Goal: Task Accomplishment & Management: Use online tool/utility

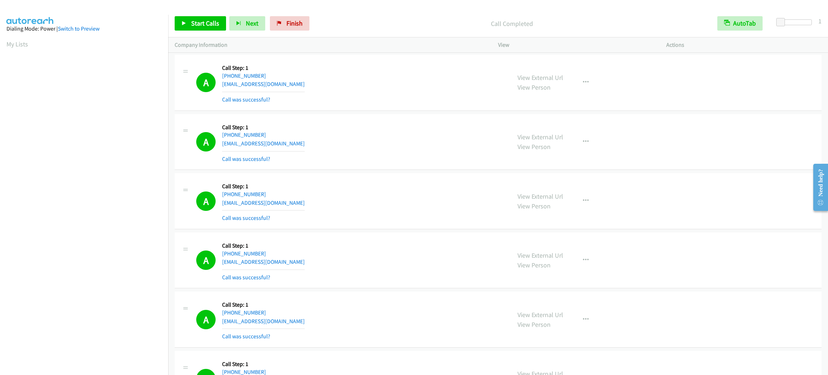
scroll to position [31, 2]
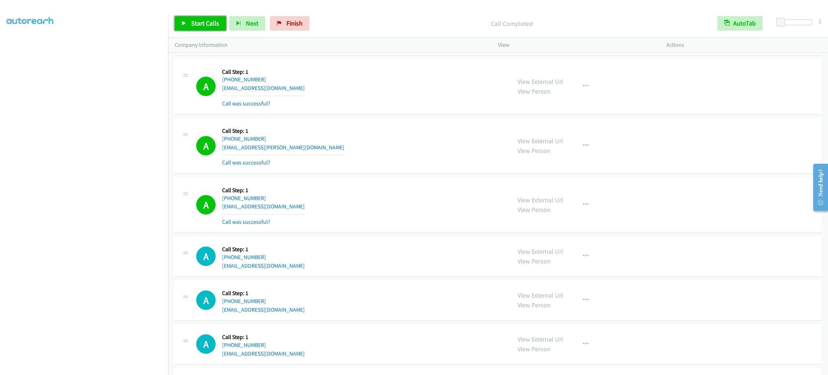
click at [212, 23] on span "Start Calls" at bounding box center [205, 23] width 28 height 8
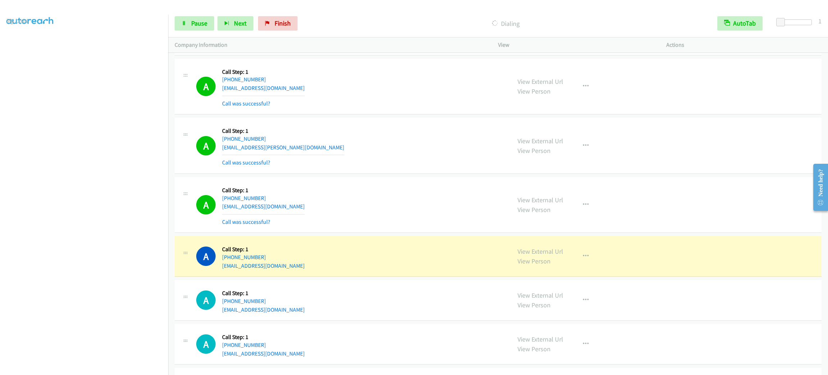
click at [102, 372] on aside "Dialing Mode: Power | Switch to Preview My Lists" at bounding box center [84, 190] width 168 height 398
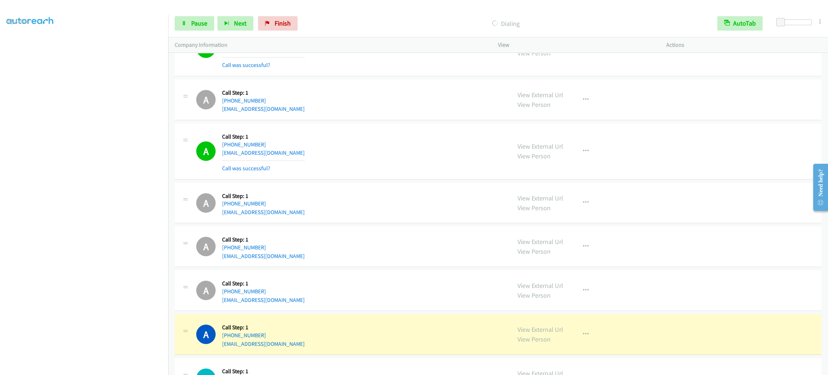
scroll to position [11683, 0]
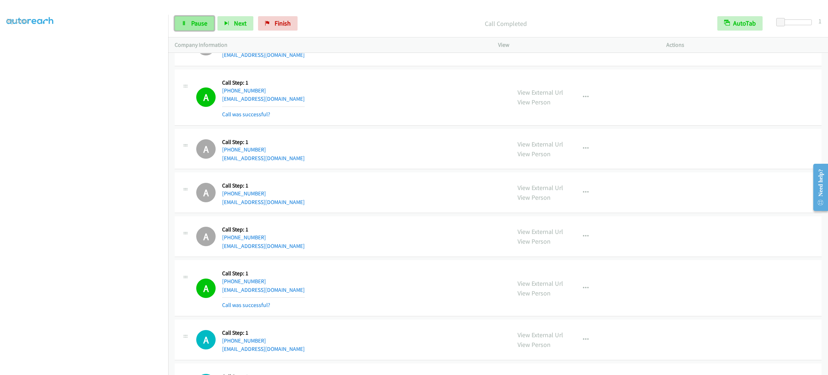
click at [206, 21] on span "Pause" at bounding box center [199, 23] width 16 height 8
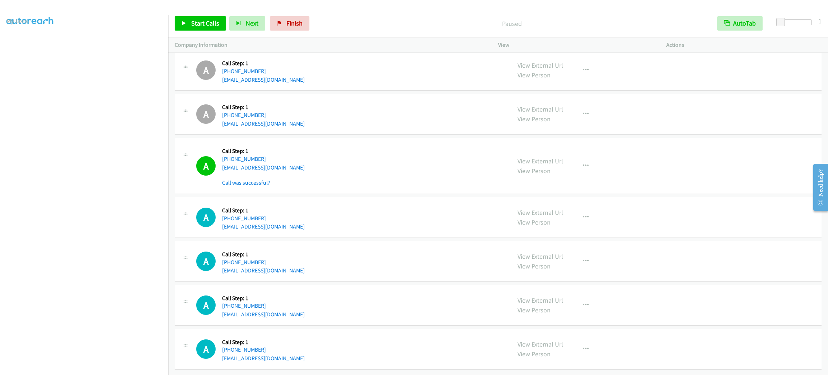
click at [104, 366] on section at bounding box center [83, 204] width 155 height 344
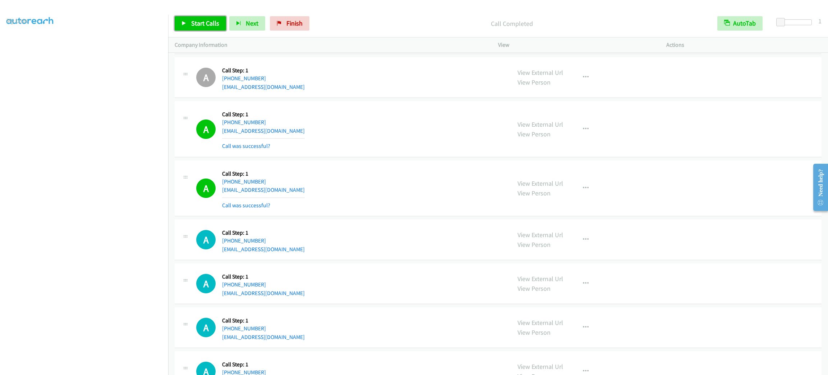
click at [187, 19] on link "Start Calls" at bounding box center [200, 23] width 51 height 14
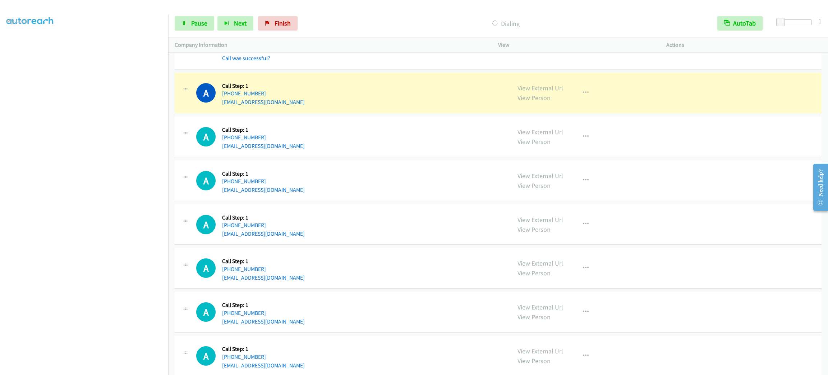
scroll to position [12486, 0]
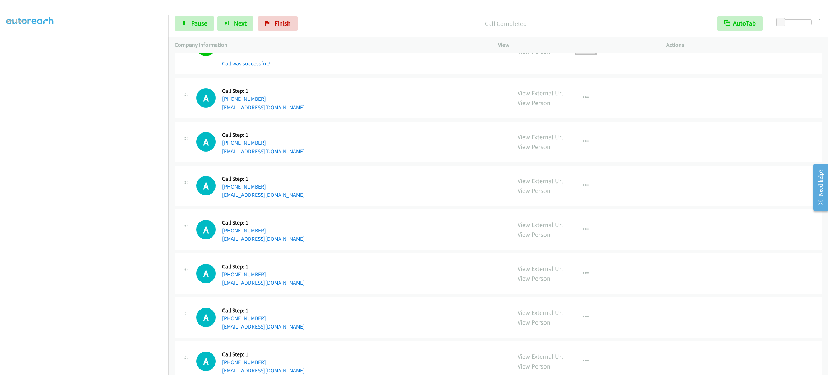
click at [583, 49] on icon "button" at bounding box center [586, 47] width 6 height 6
click at [580, 115] on link "Add to do not call list" at bounding box center [548, 108] width 96 height 14
click at [198, 20] on span "Pause" at bounding box center [199, 23] width 16 height 8
click at [198, 20] on span "Start Calls" at bounding box center [205, 23] width 28 height 8
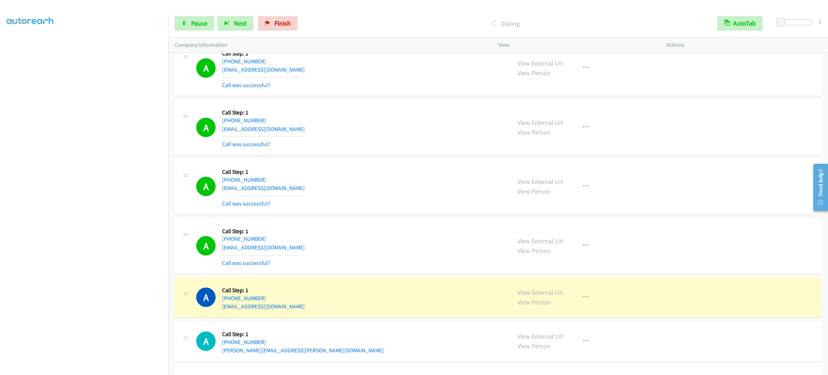
scroll to position [12961, 0]
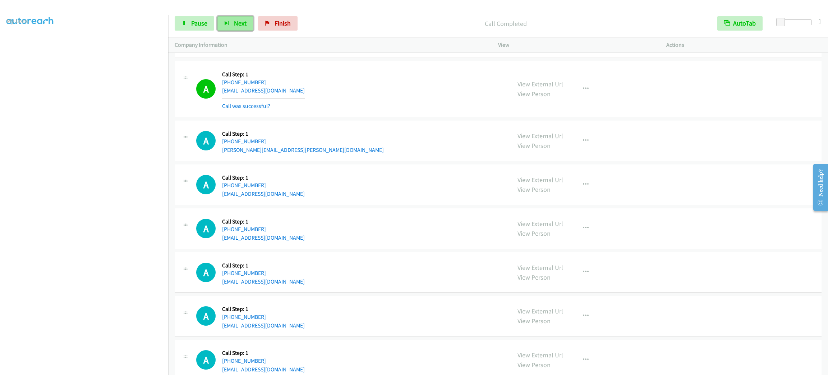
click at [218, 17] on button "Next" at bounding box center [236, 23] width 36 height 14
click at [198, 24] on span "Pause" at bounding box center [199, 23] width 16 height 8
click at [198, 24] on span "Start Calls" at bounding box center [205, 23] width 28 height 8
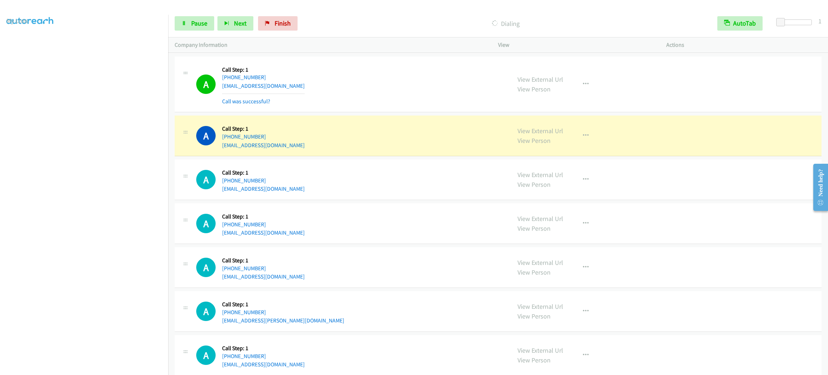
scroll to position [13122, 0]
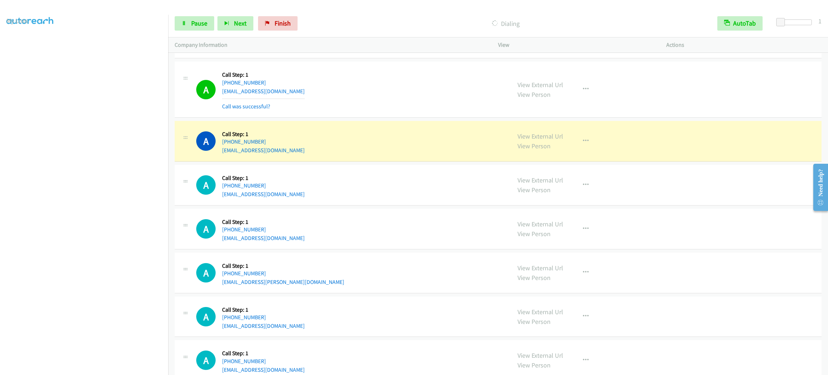
click at [535, 119] on td "A Callback Scheduled Call Step: 1 America/Los_Angeles [PHONE_NUMBER] [EMAIL_ADD…" at bounding box center [498, 89] width 660 height 59
click at [583, 144] on icon "button" at bounding box center [586, 141] width 6 height 6
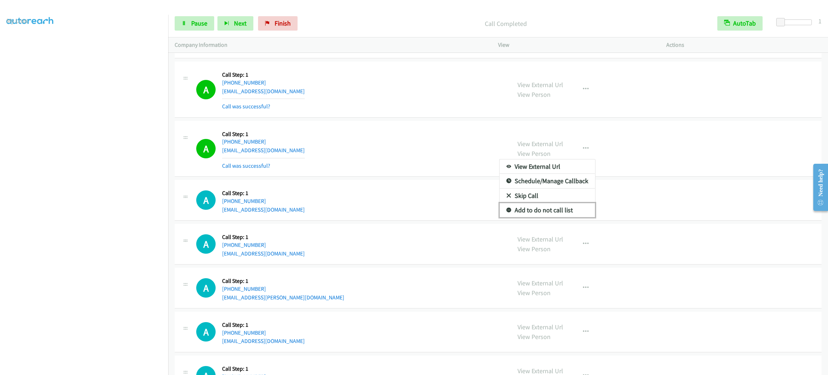
click at [564, 217] on link "Add to do not call list" at bounding box center [548, 210] width 96 height 14
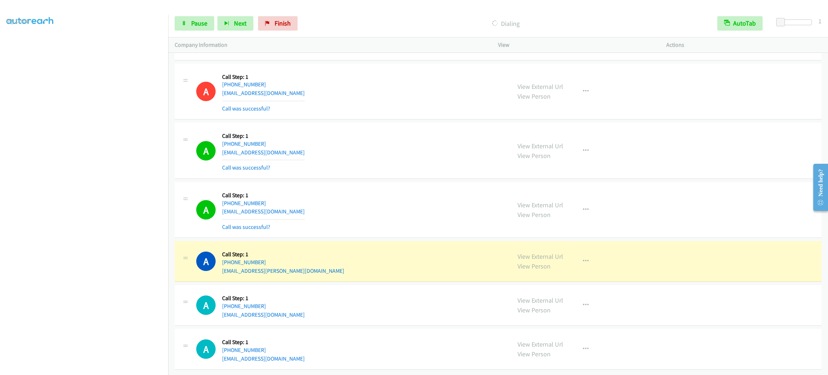
scroll to position [13220, 0]
click at [584, 254] on button "button" at bounding box center [585, 261] width 19 height 14
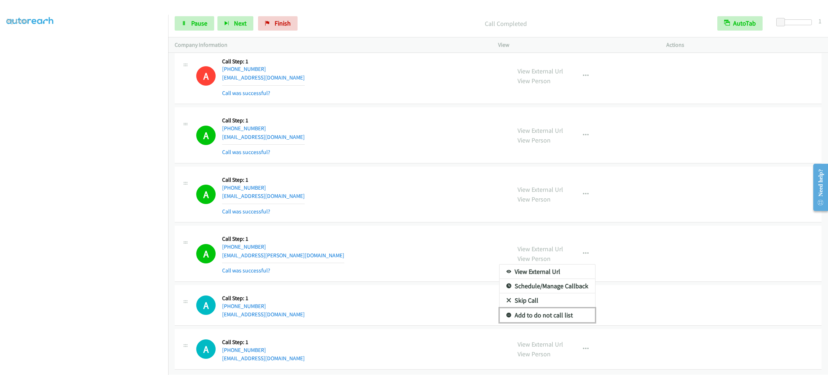
click at [575, 322] on link "Add to do not call list" at bounding box center [548, 315] width 96 height 14
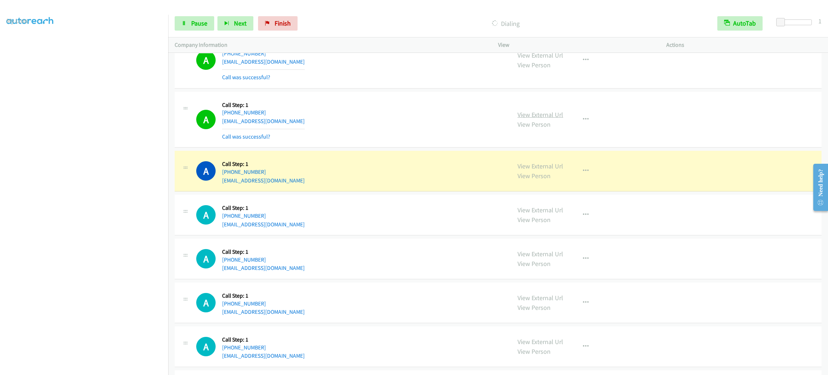
scroll to position [14597, 0]
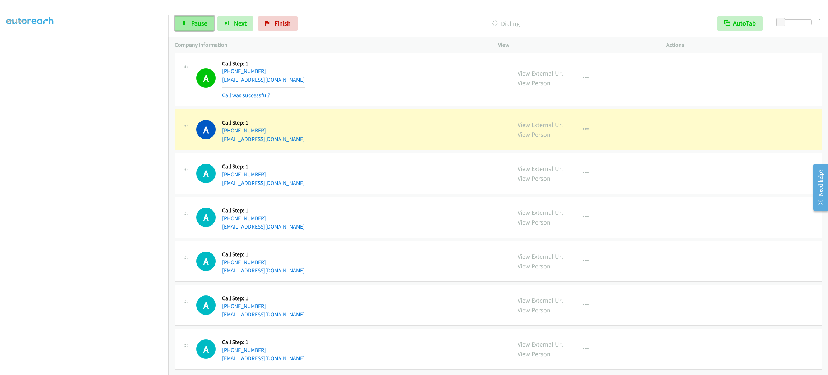
click at [202, 23] on span "Pause" at bounding box center [199, 23] width 16 height 8
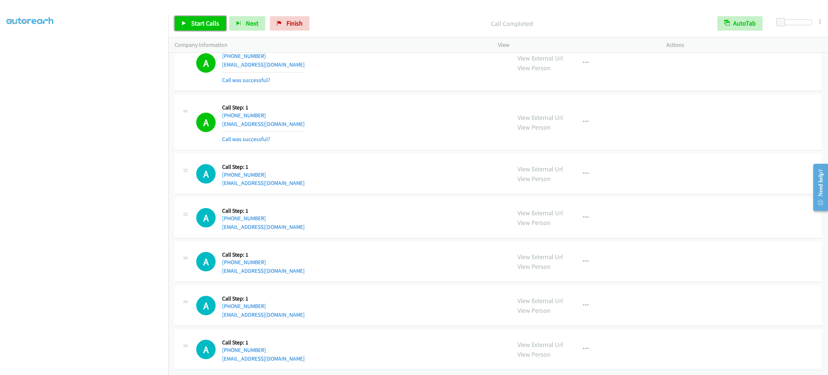
drag, startPoint x: 200, startPoint y: 28, endPoint x: 150, endPoint y: 31, distance: 50.4
click at [200, 28] on link "Start Calls" at bounding box center [200, 23] width 51 height 14
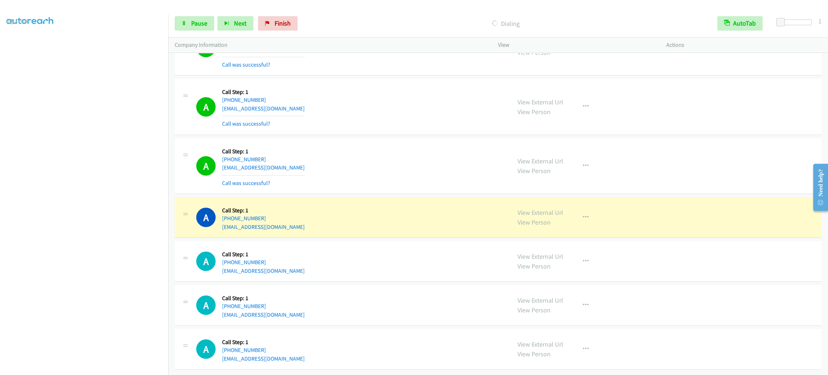
scroll to position [14628, 0]
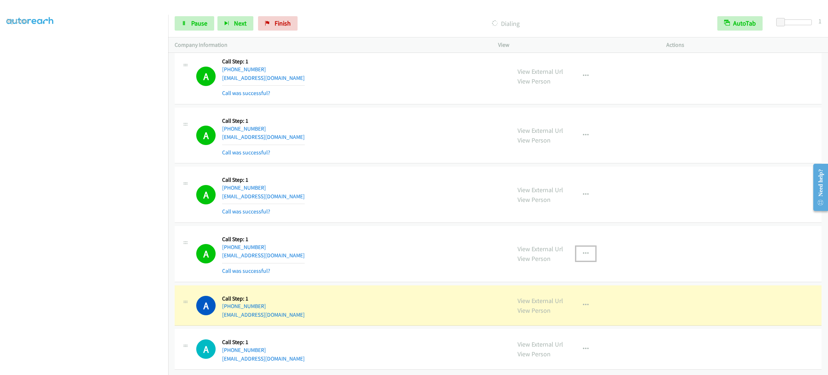
click at [583, 256] on icon "button" at bounding box center [586, 254] width 6 height 6
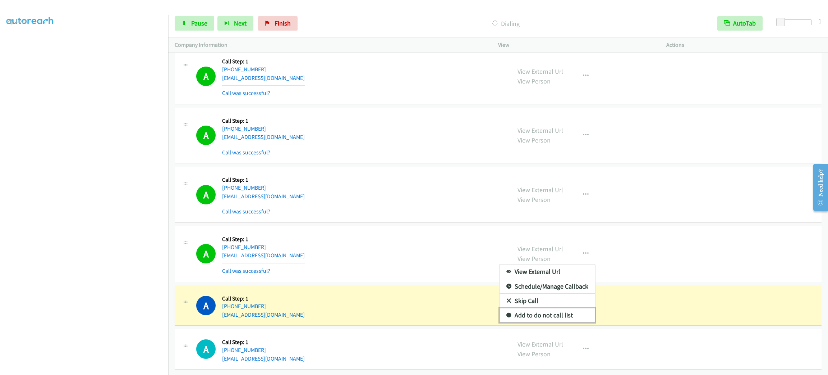
click at [567, 322] on link "Add to do not call list" at bounding box center [548, 315] width 96 height 14
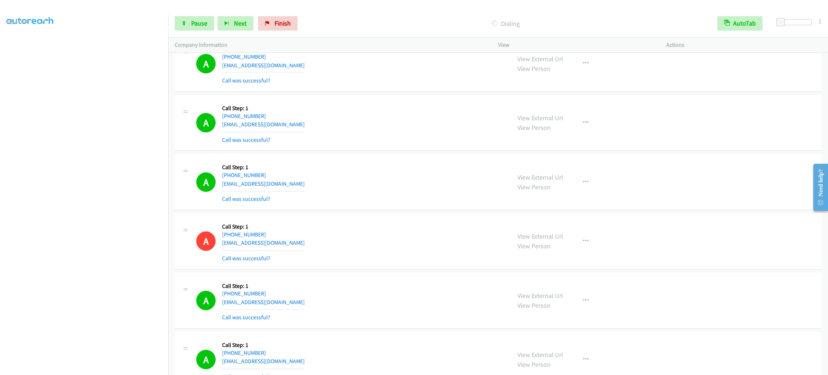
click at [116, 366] on section at bounding box center [83, 204] width 155 height 344
drag, startPoint x: 763, startPoint y: 352, endPoint x: 948, endPoint y: 252, distance: 210.0
click at [828, 34] on html "Start Calls Pause Next Finish Dialing AutoTab AutoTab 1 Company Information Inf…" at bounding box center [414, 17] width 828 height 34
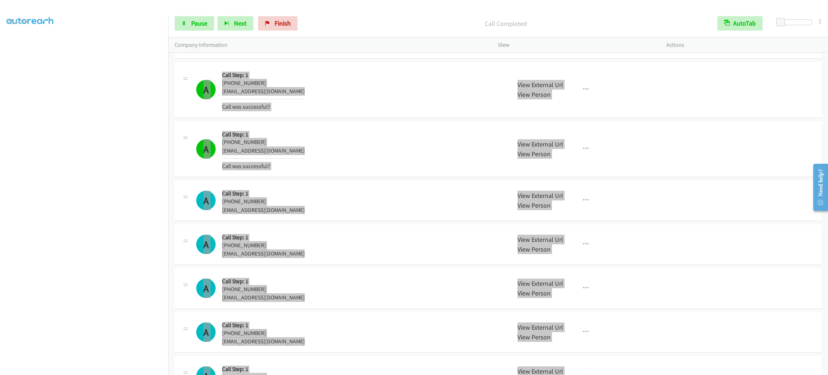
scroll to position [15056, 0]
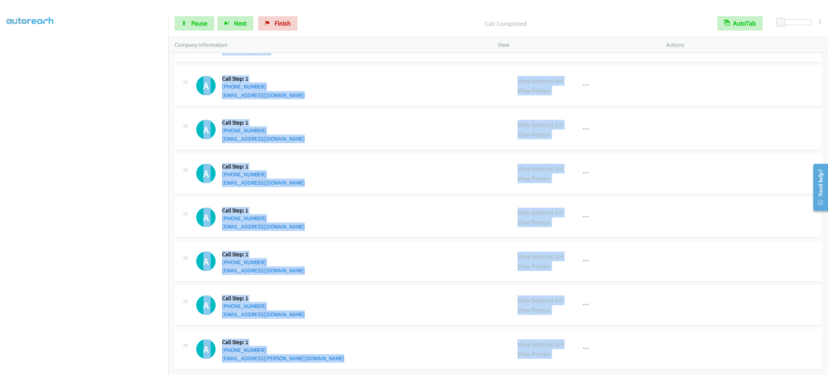
click at [322, 247] on div "A Callback Scheduled Call Step: 1 America/Los_Angeles [PHONE_NUMBER] [EMAIL_ADD…" at bounding box center [350, 260] width 309 height 27
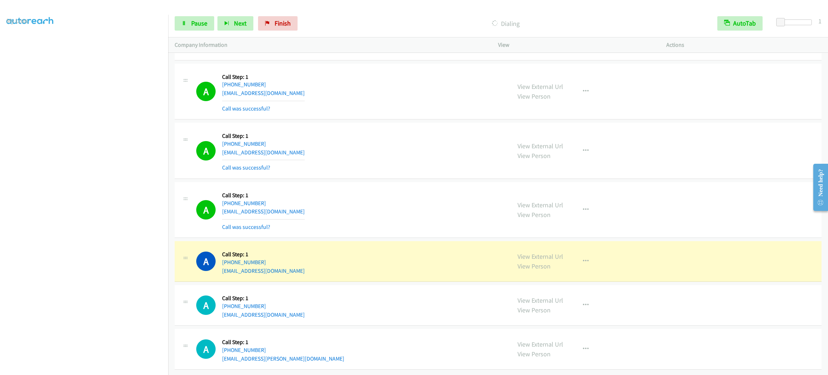
scroll to position [15118, 0]
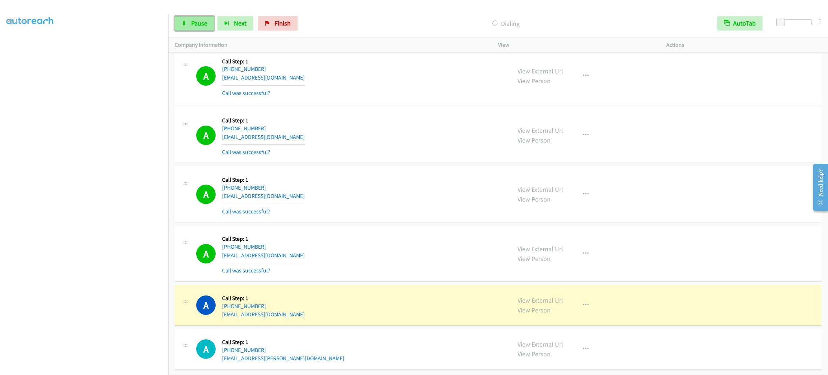
click at [207, 26] on link "Pause" at bounding box center [195, 23] width 40 height 14
